Goal: Task Accomplishment & Management: Manage account settings

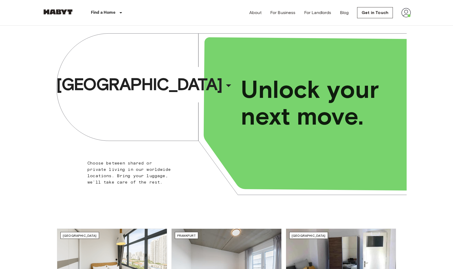
click at [399, 11] on div "About For Business For Landlords Blog Get in Touch" at bounding box center [329, 12] width 161 height 25
click at [404, 11] on img at bounding box center [406, 13] width 10 height 10
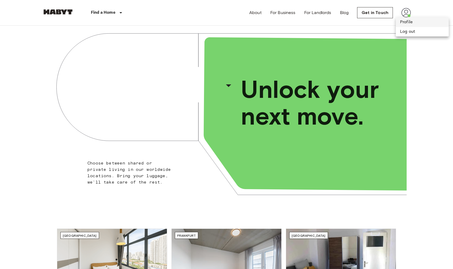
click at [403, 22] on li "Profile" at bounding box center [421, 22] width 53 height 10
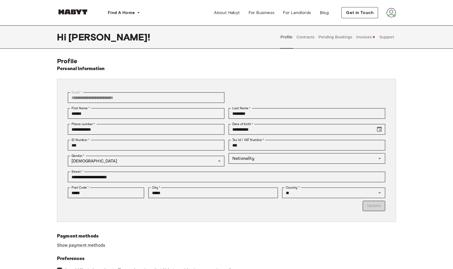
click at [364, 40] on button "Invoices" at bounding box center [365, 36] width 20 height 23
